Goal: Transaction & Acquisition: Purchase product/service

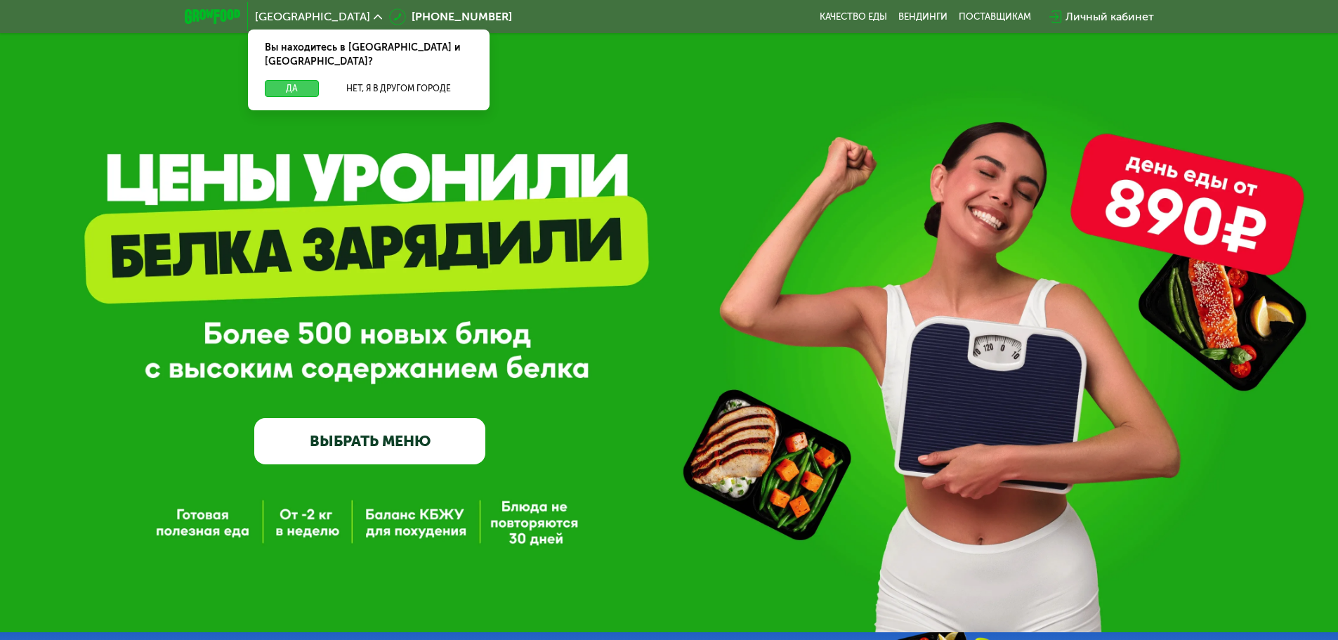
click at [282, 80] on button "Да" at bounding box center [292, 88] width 54 height 17
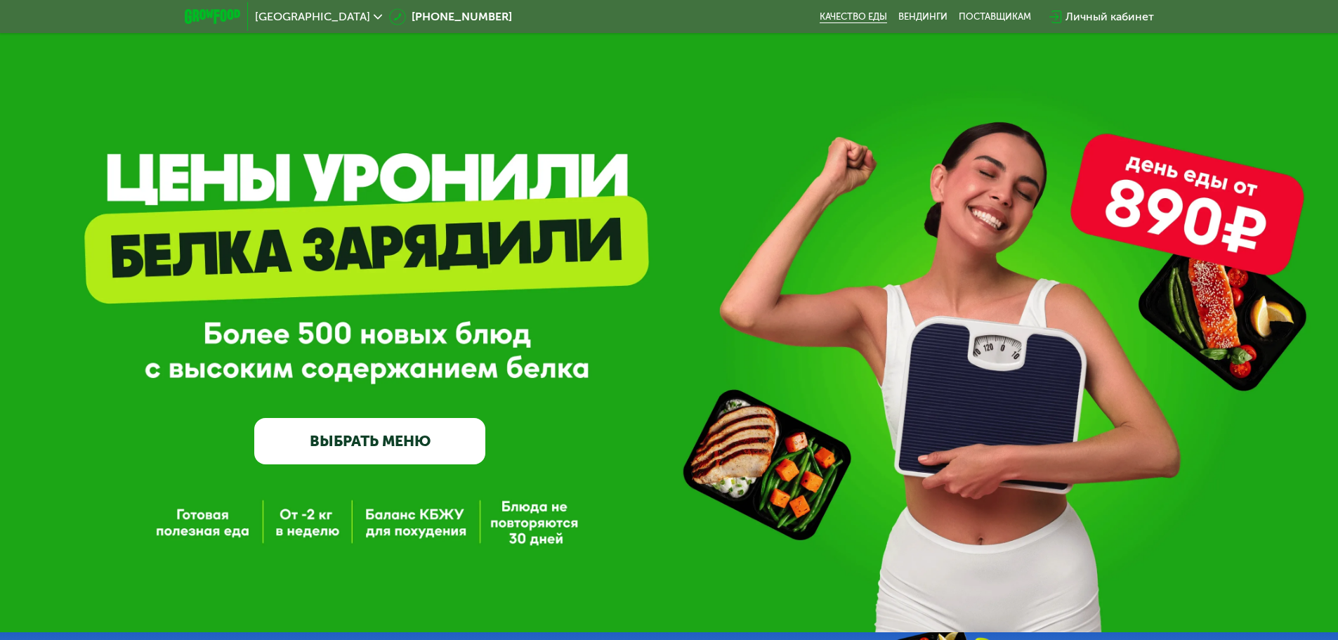
click at [857, 17] on link "Качество еды" at bounding box center [853, 16] width 67 height 11
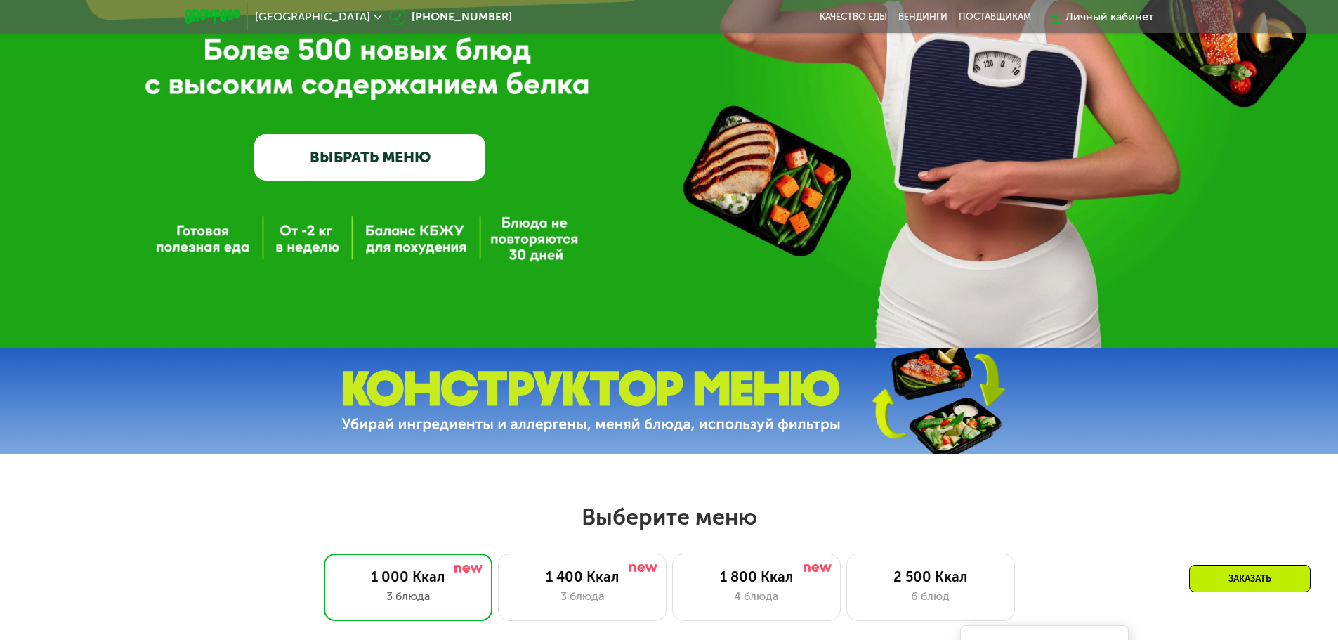
scroll to position [281, 0]
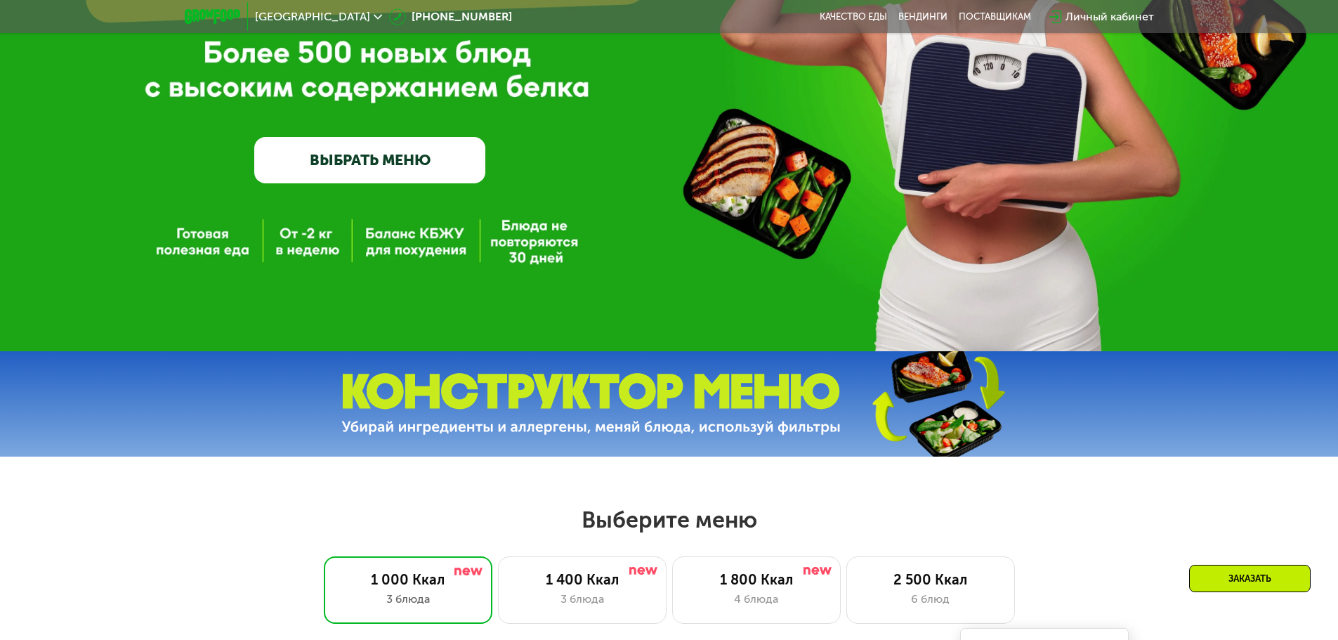
drag, startPoint x: 414, startPoint y: 146, endPoint x: 423, endPoint y: 151, distance: 10.4
click at [414, 146] on link "ВЫБРАТЬ МЕНЮ" at bounding box center [369, 160] width 231 height 46
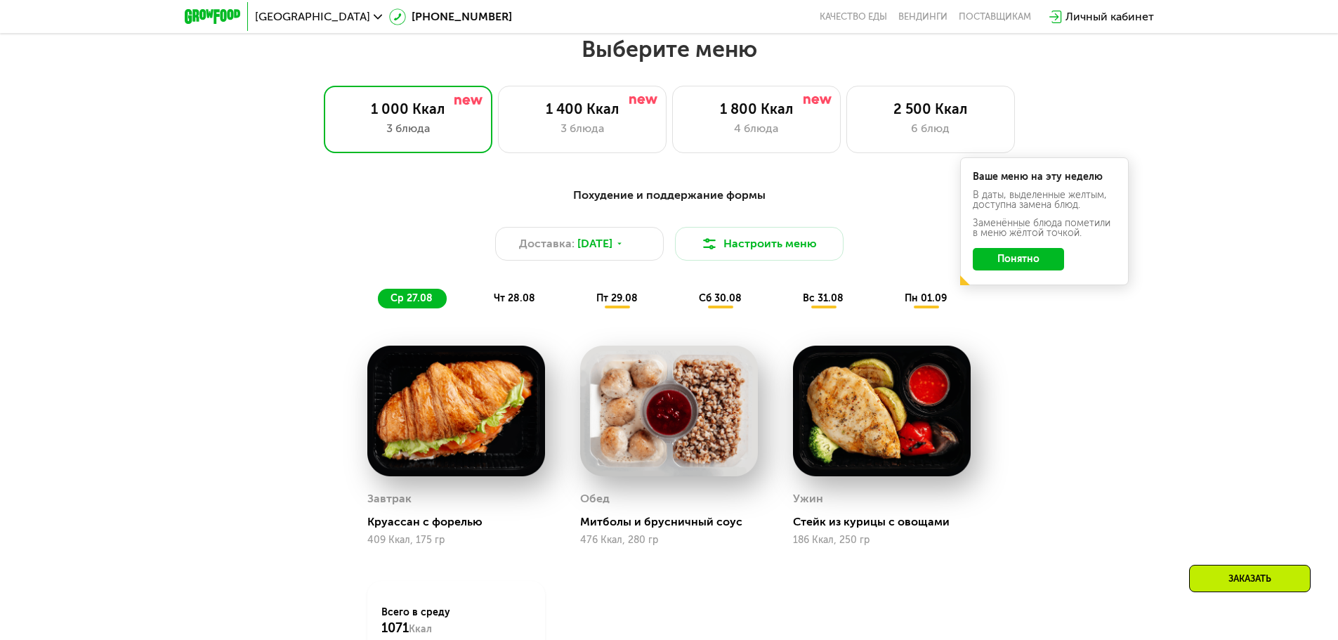
scroll to position [759, 0]
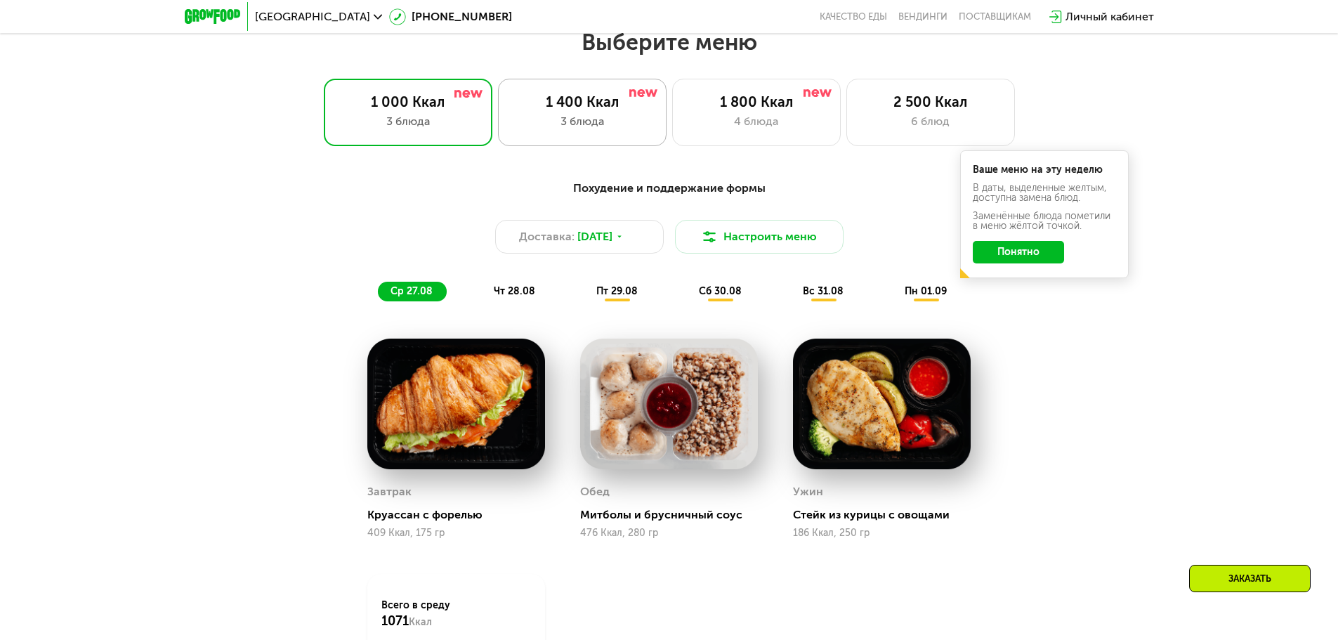
click at [612, 130] on div "3 блюда" at bounding box center [582, 121] width 139 height 17
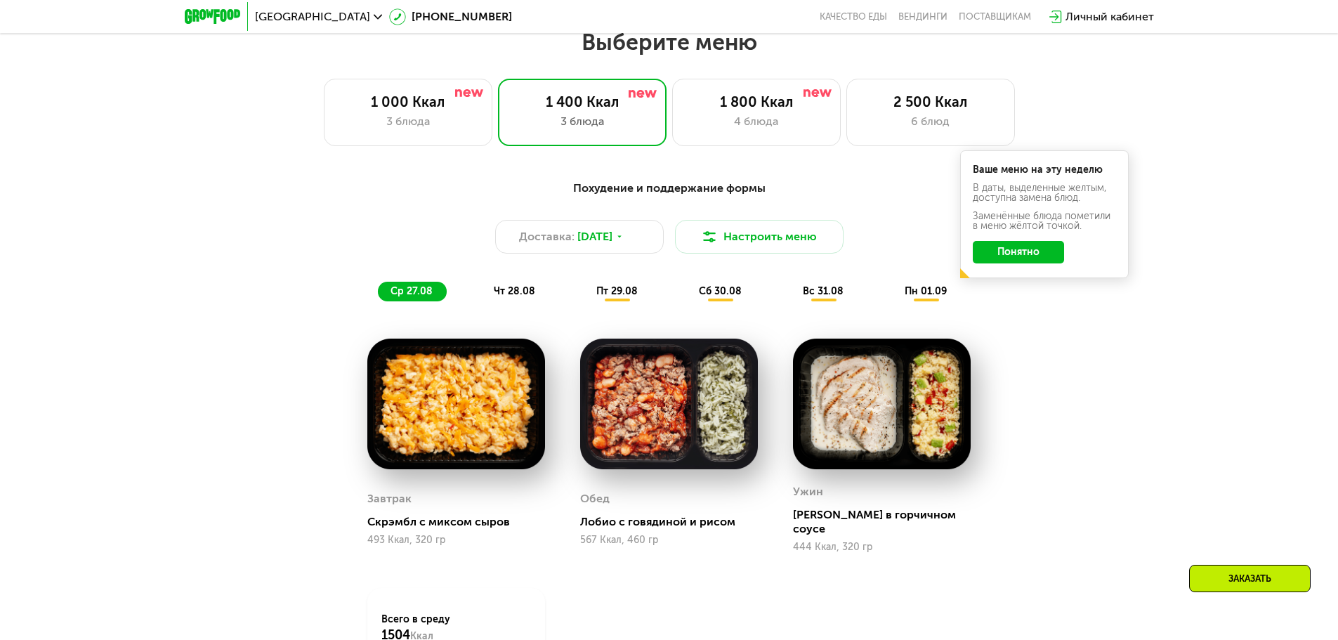
click at [1028, 256] on button "Понятно" at bounding box center [1018, 252] width 91 height 22
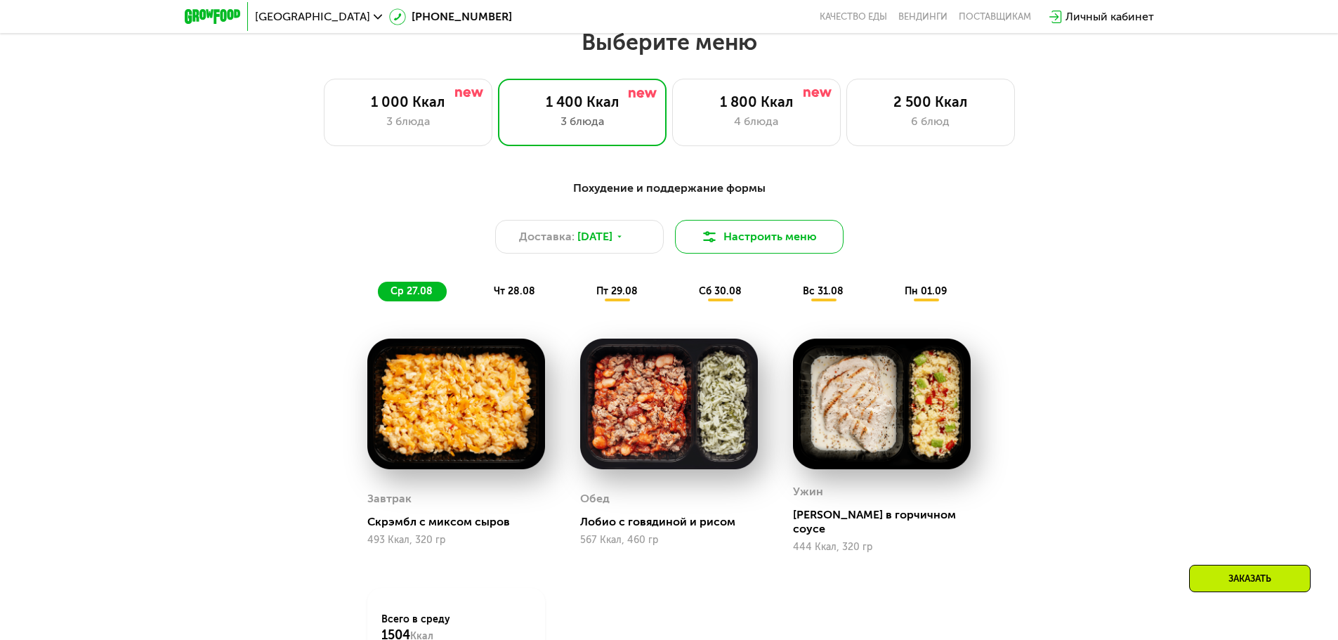
click at [799, 247] on button "Настроить меню" at bounding box center [759, 237] width 169 height 34
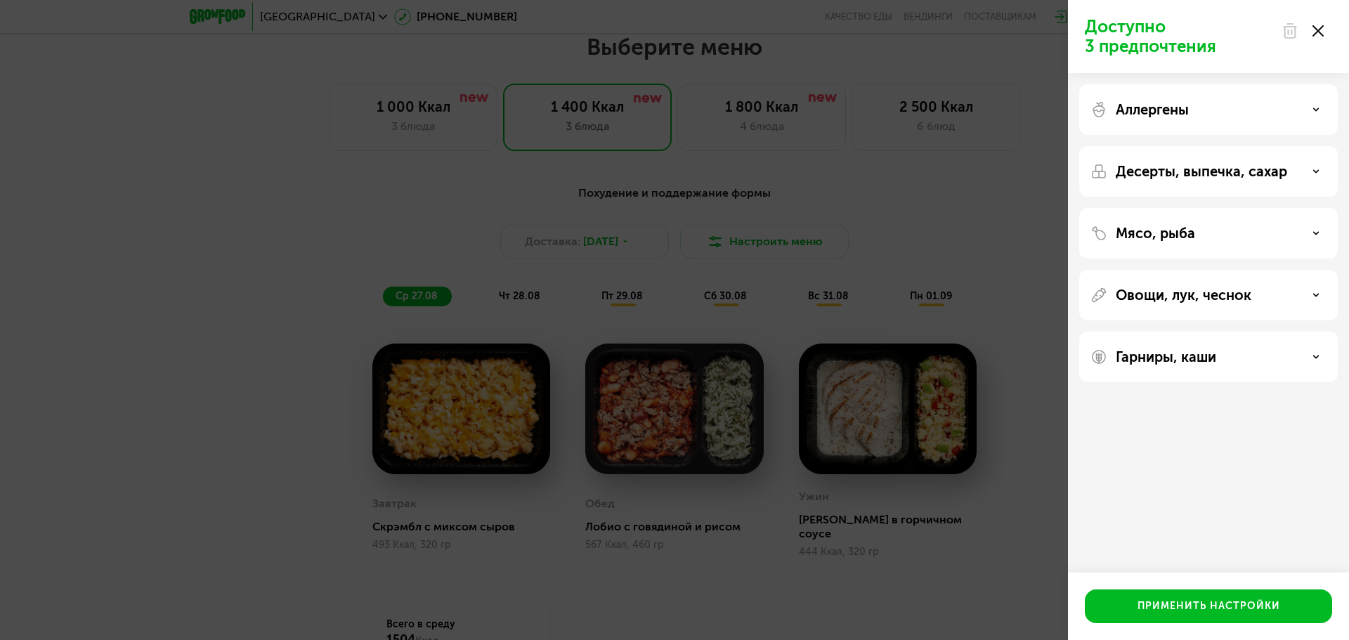
click at [1224, 270] on div "Мясо, рыба" at bounding box center [1208, 295] width 258 height 51
click at [1182, 238] on p "Мясо, рыба" at bounding box center [1154, 233] width 79 height 17
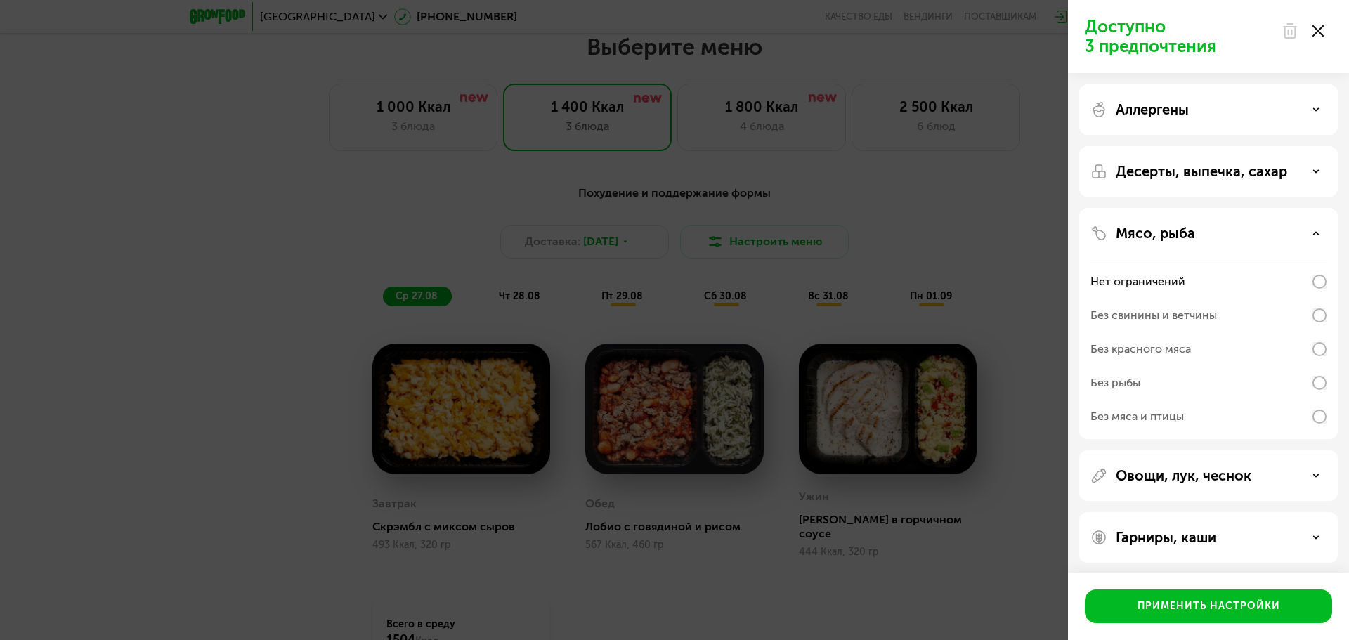
click at [1187, 400] on div "Без рыбы" at bounding box center [1208, 417] width 236 height 34
click at [1273, 609] on div "Применить настройки" at bounding box center [1208, 606] width 143 height 14
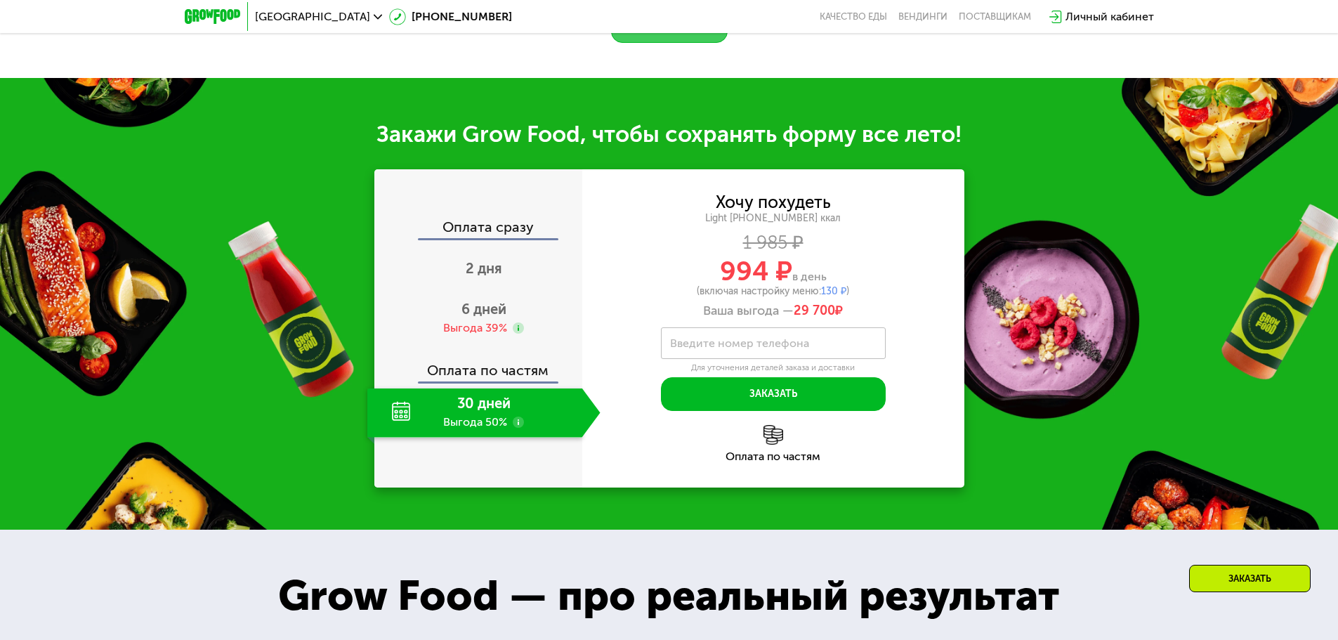
scroll to position [1601, 0]
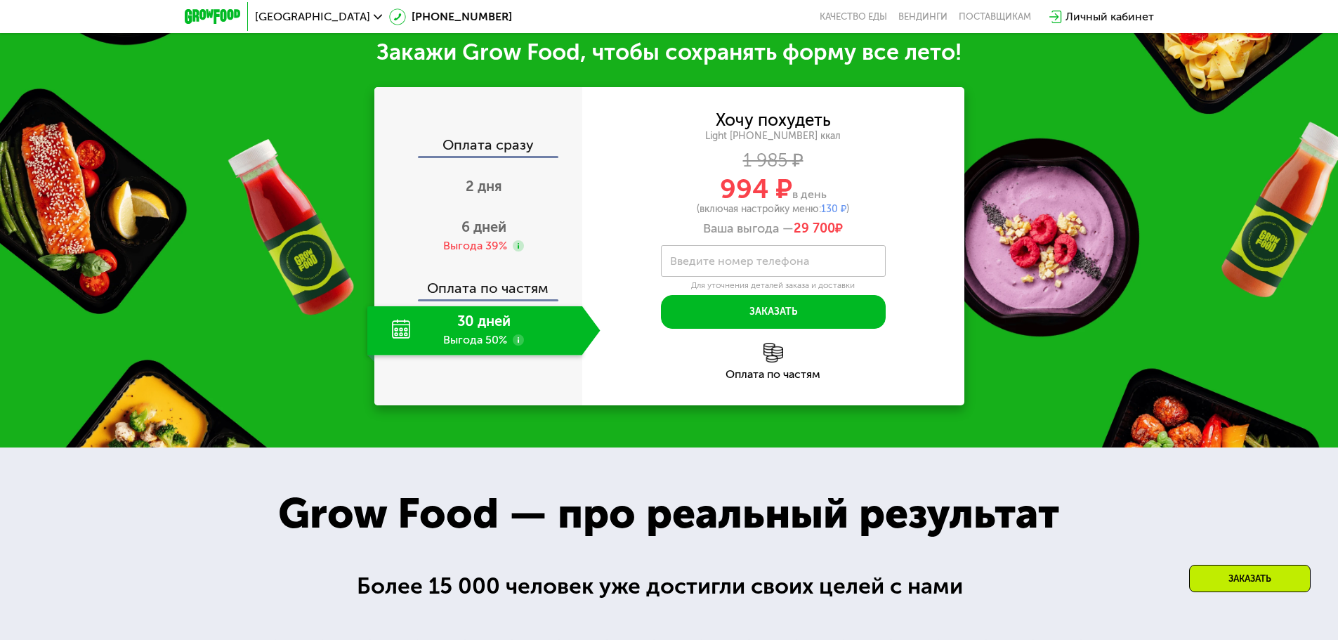
click at [767, 369] on div "Оплата по частям" at bounding box center [773, 374] width 382 height 11
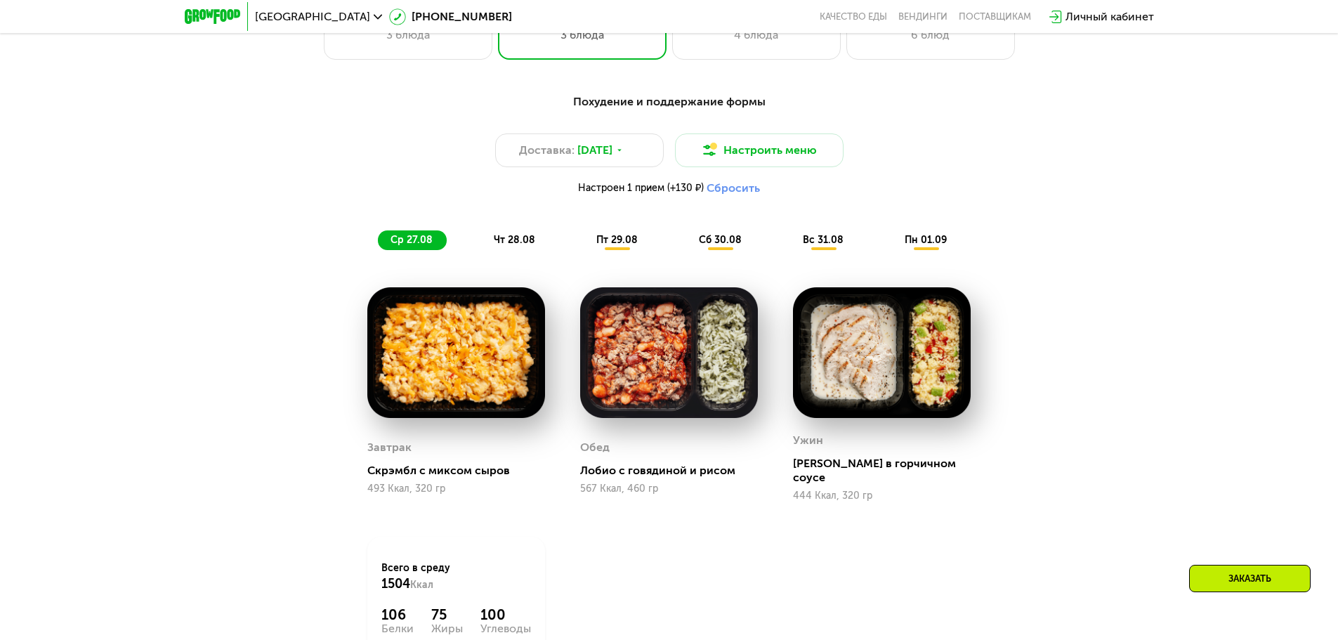
scroll to position [688, 0]
